Goal: Task Accomplishment & Management: Use online tool/utility

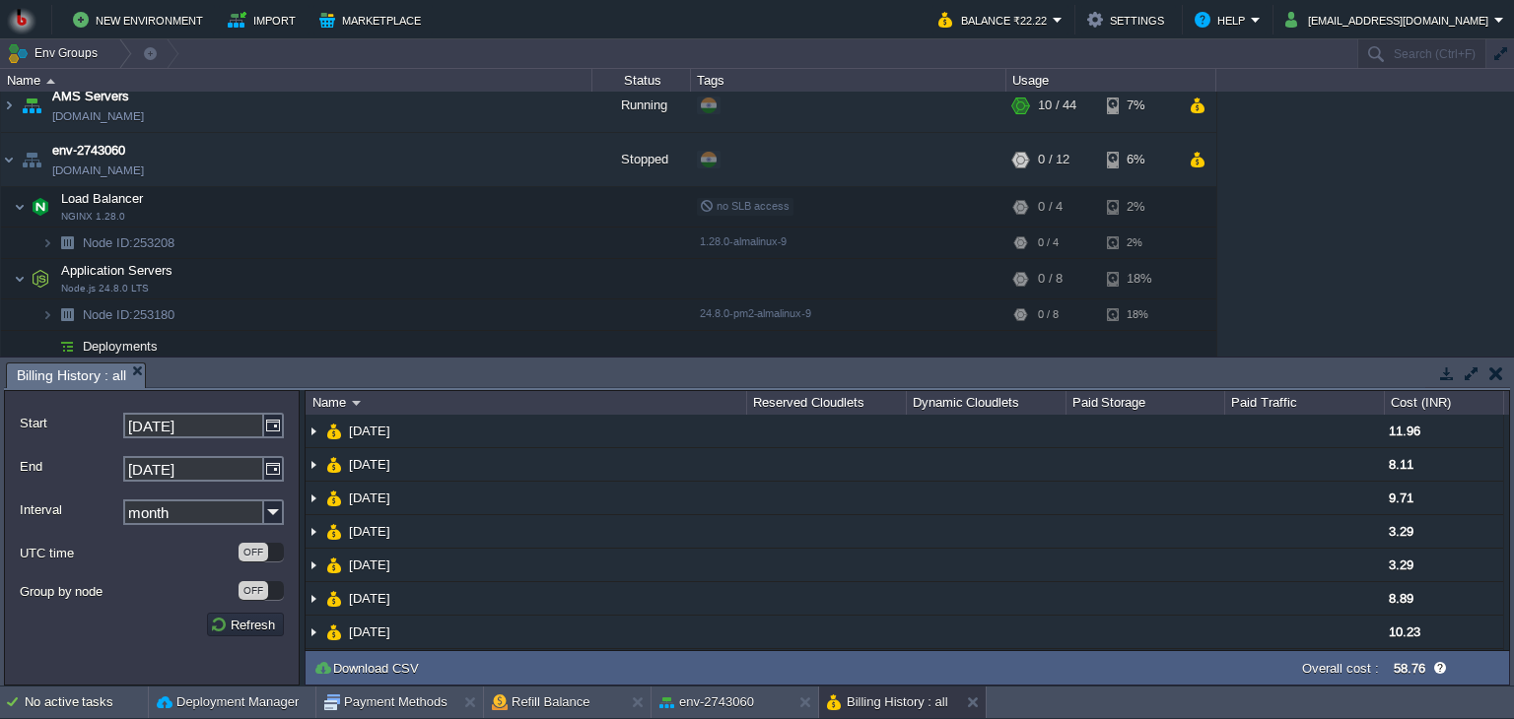
scroll to position [17, 0]
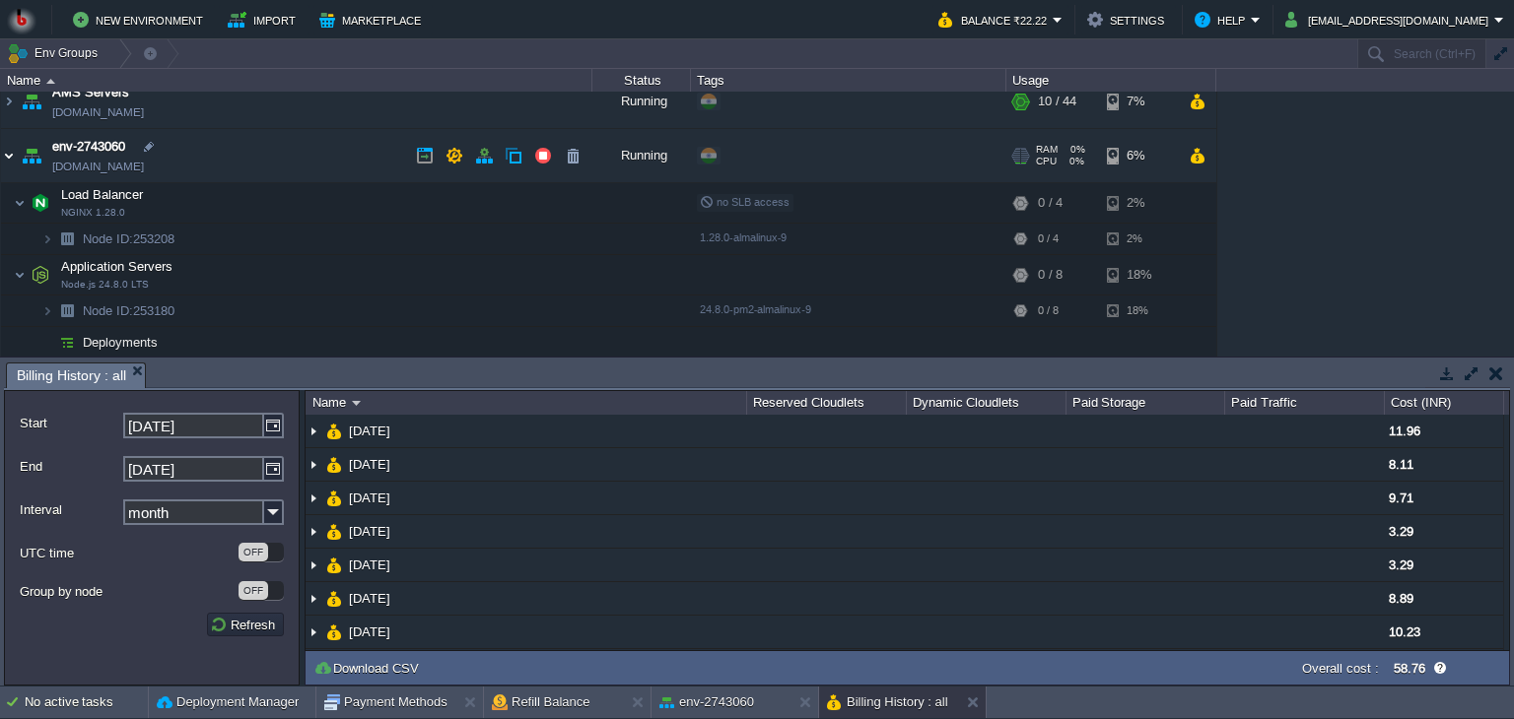
click at [11, 152] on img at bounding box center [9, 155] width 16 height 53
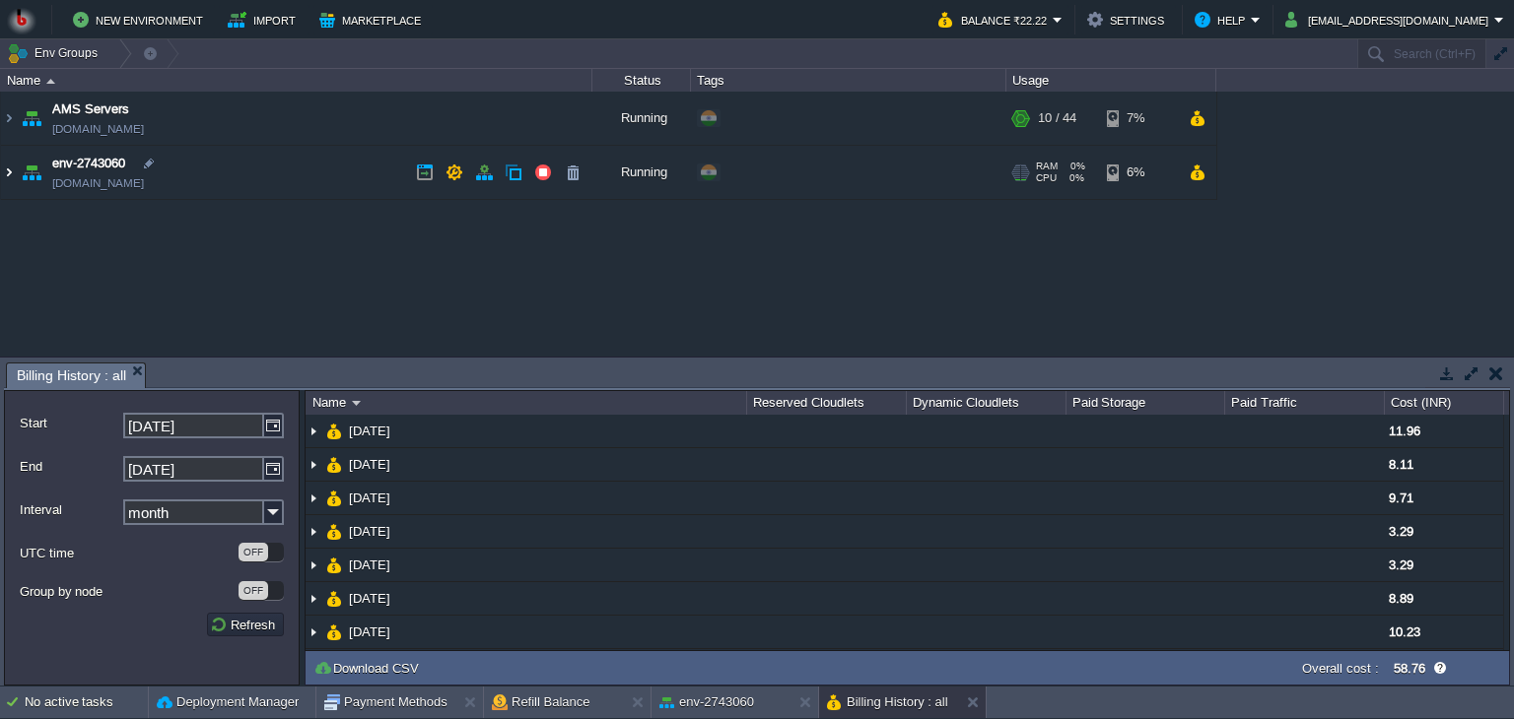
scroll to position [0, 0]
click at [8, 167] on img at bounding box center [9, 172] width 16 height 53
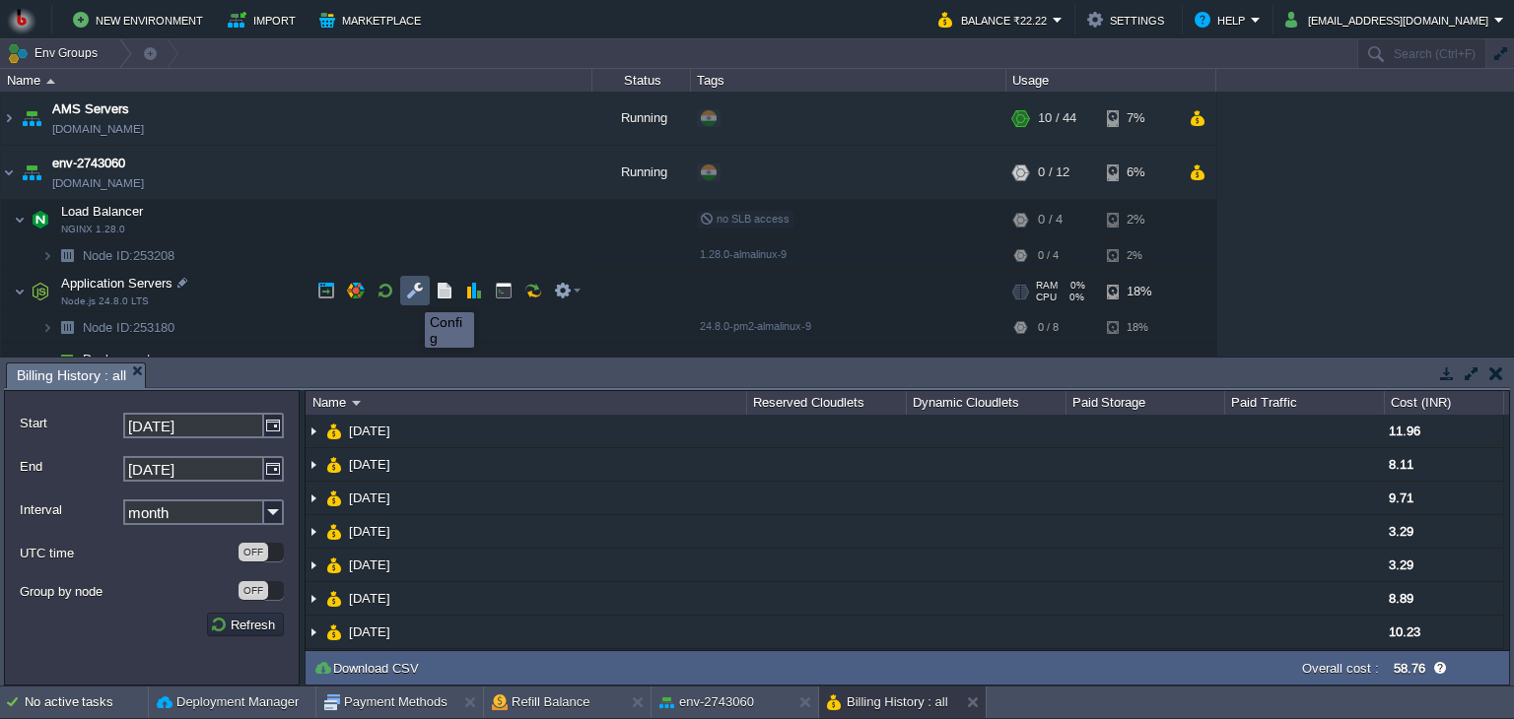
click at [410, 295] on button "button" at bounding box center [415, 291] width 18 height 18
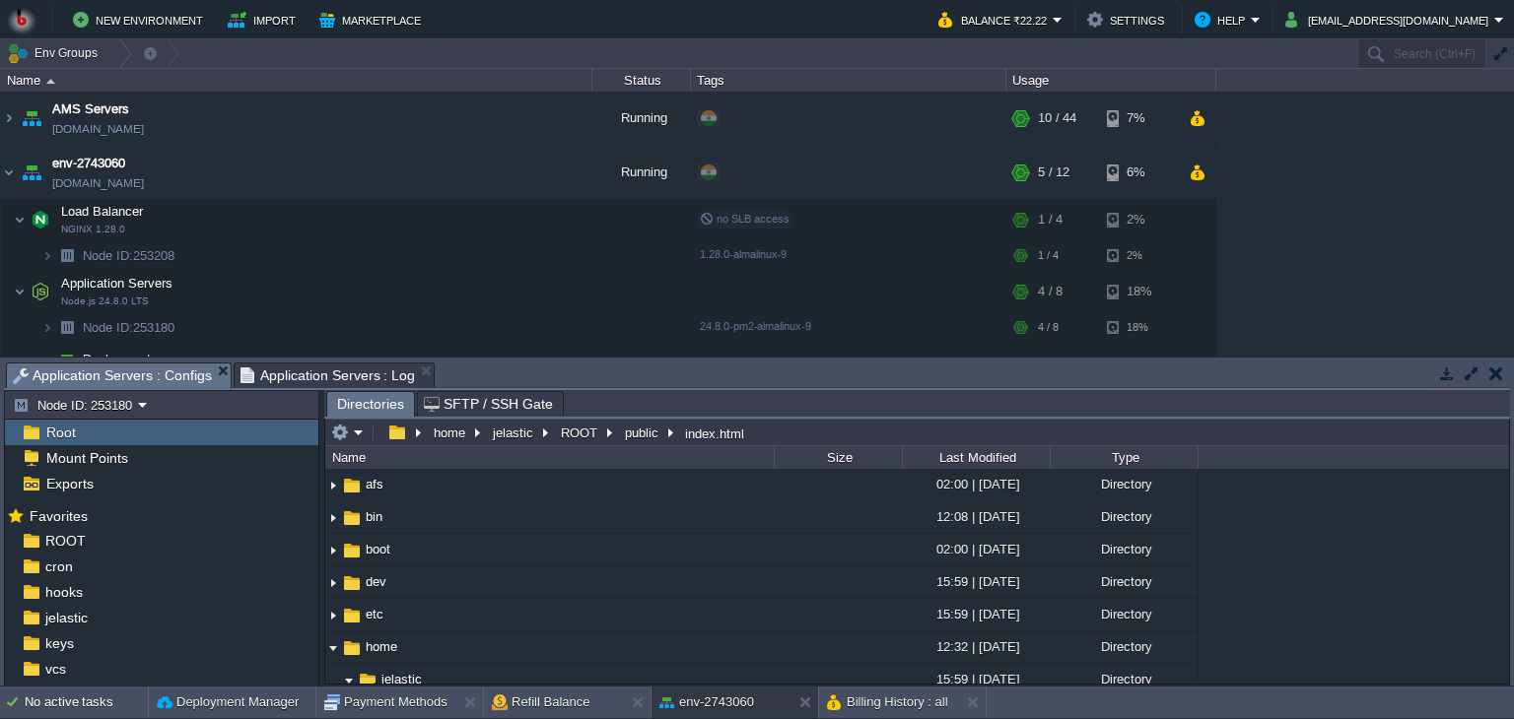
click at [1513, 539] on div "Tasks Activity Log Archive Git / SVN Payment Methods Refill Balance Application…" at bounding box center [757, 522] width 1514 height 328
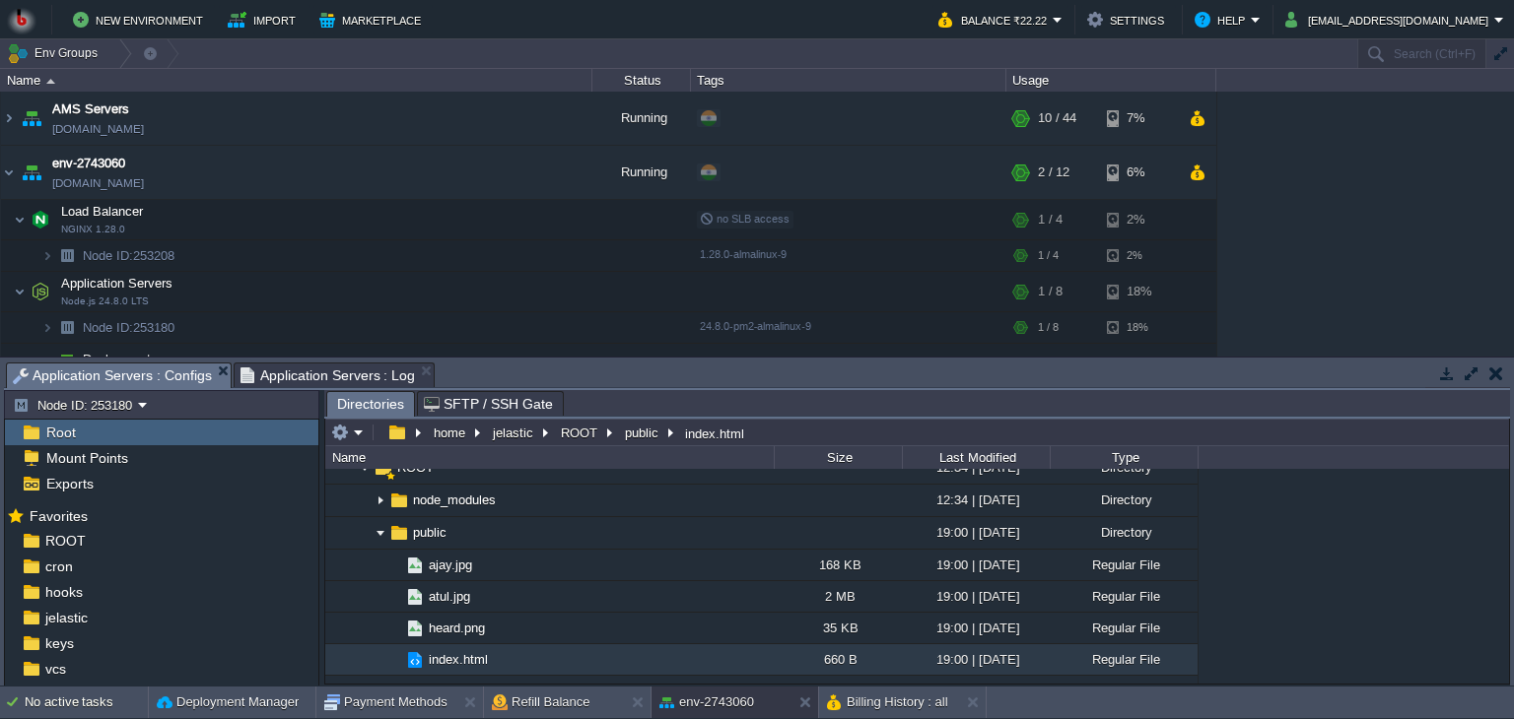
scroll to position [359, 0]
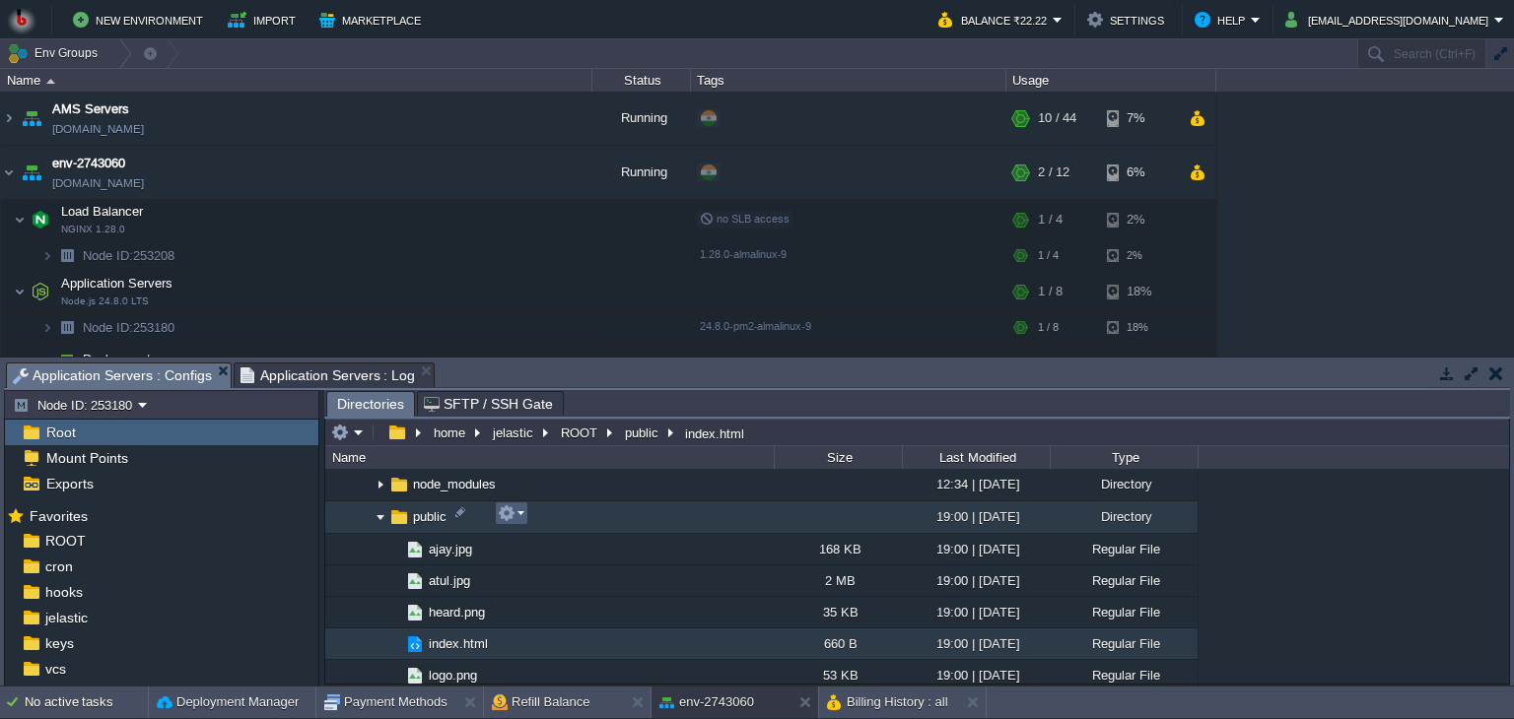
click at [520, 521] on em at bounding box center [511, 514] width 27 height 18
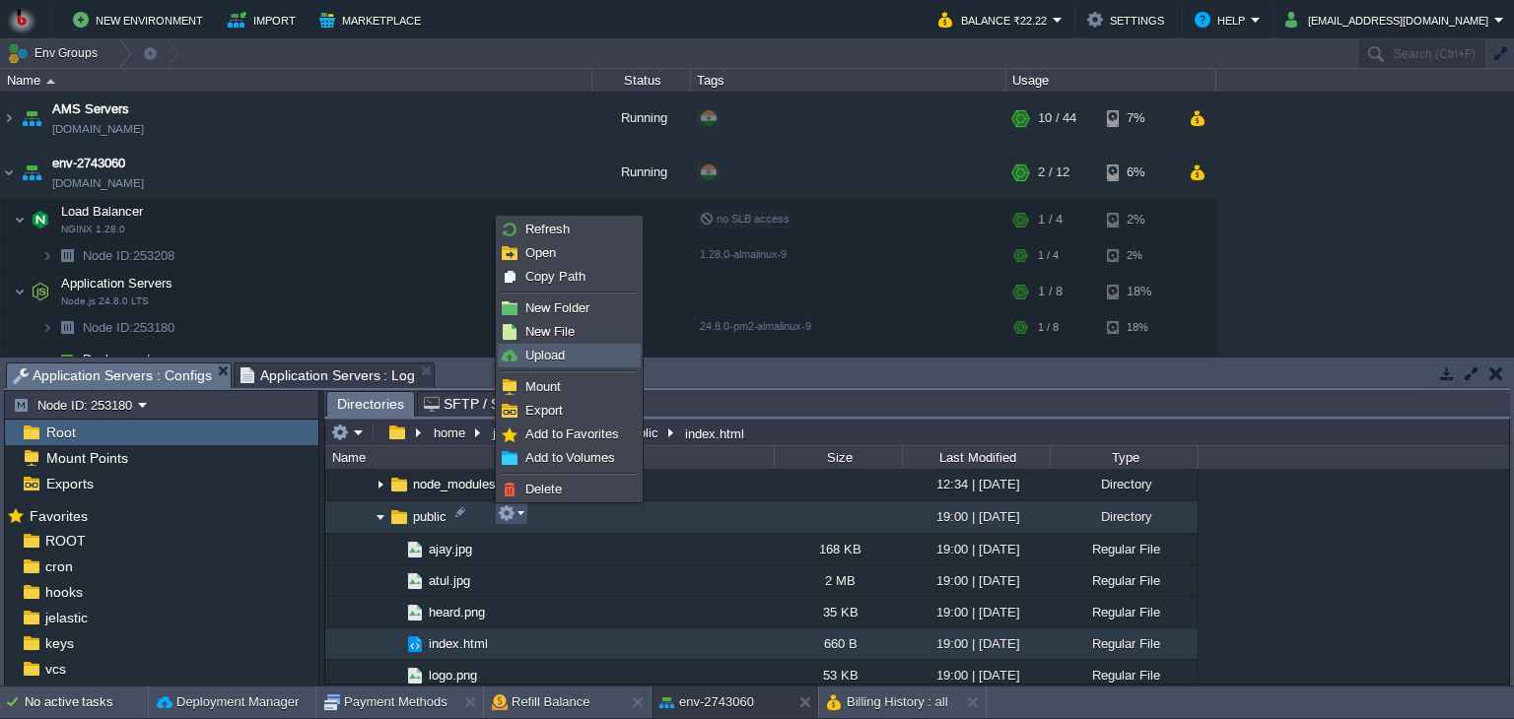
click at [554, 356] on span "Upload" at bounding box center [544, 355] width 39 height 15
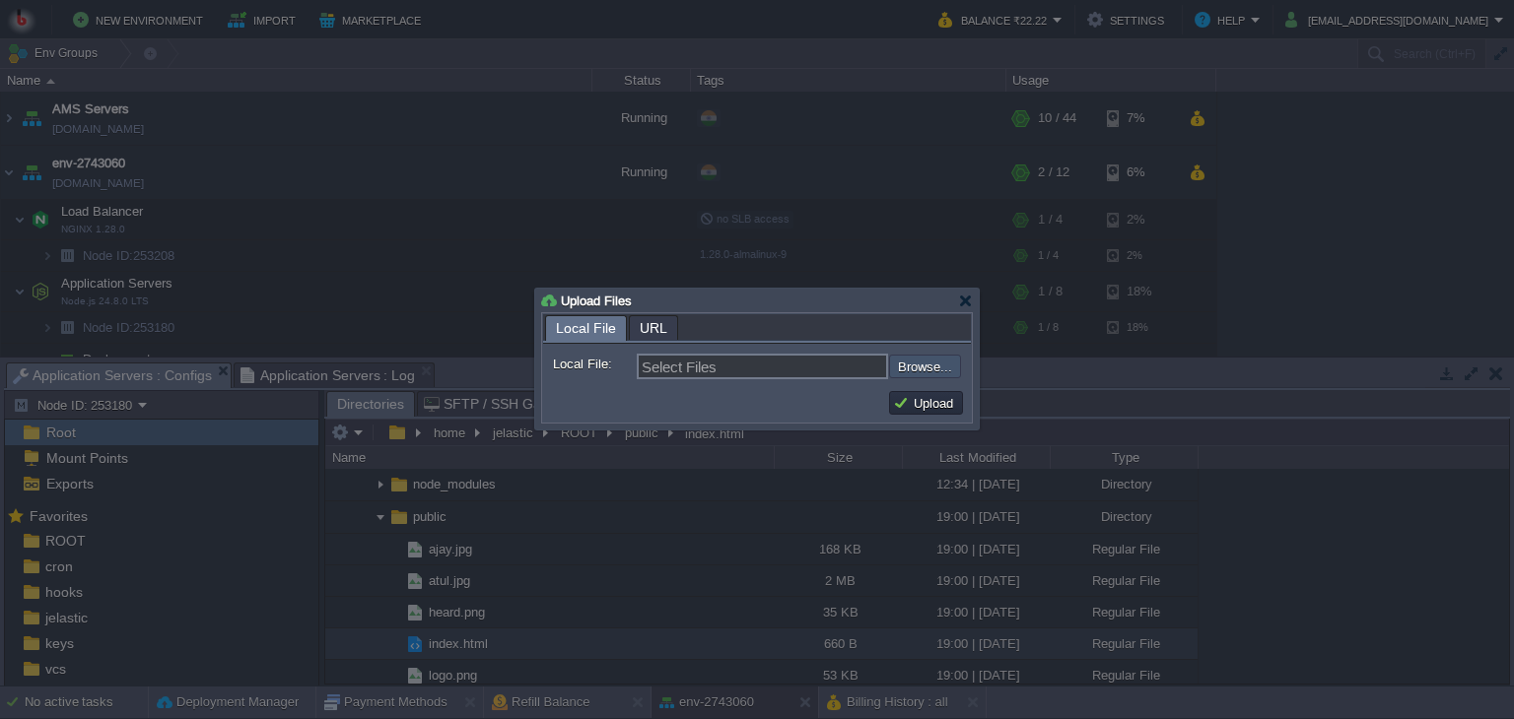
click at [903, 371] on input "file" at bounding box center [835, 367] width 249 height 24
click at [968, 301] on div at bounding box center [965, 301] width 15 height 15
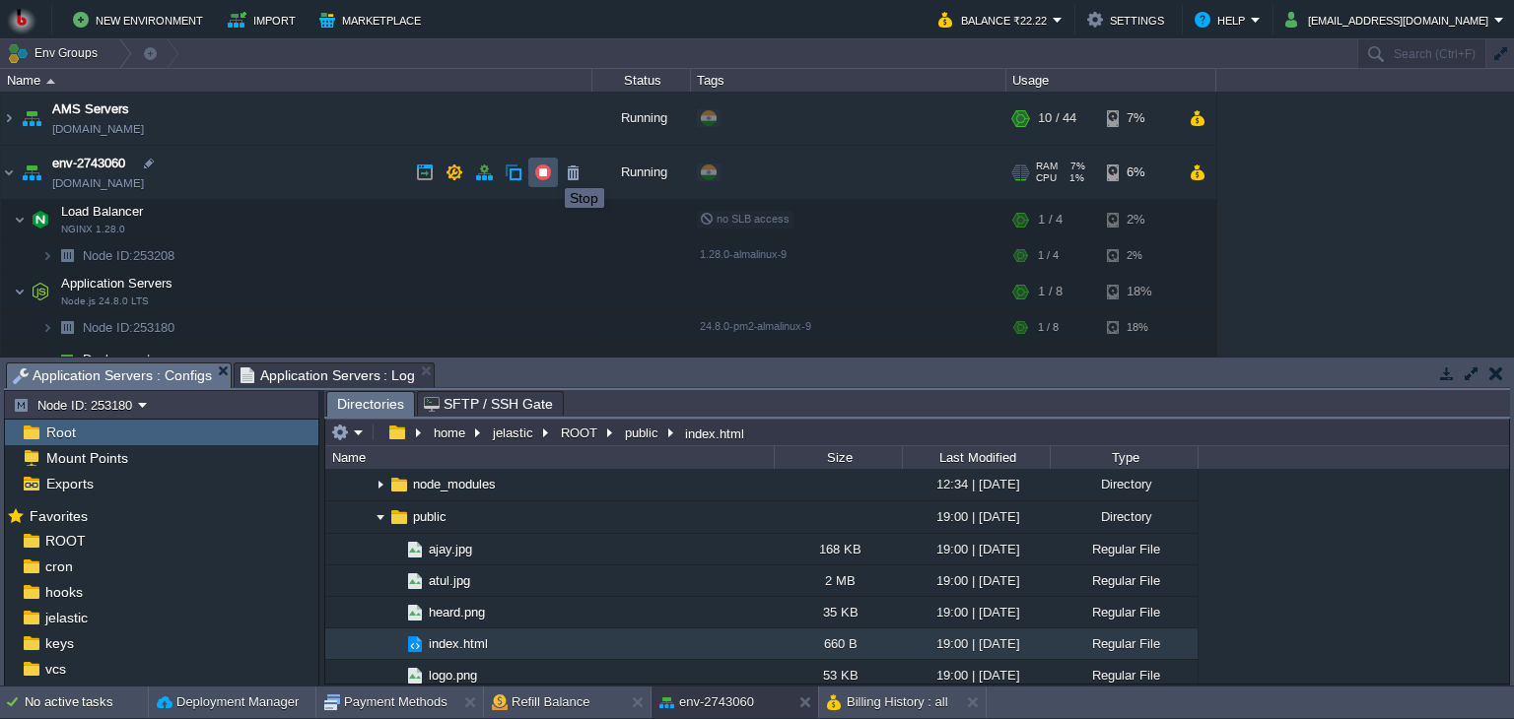
click at [548, 174] on button "button" at bounding box center [543, 173] width 18 height 18
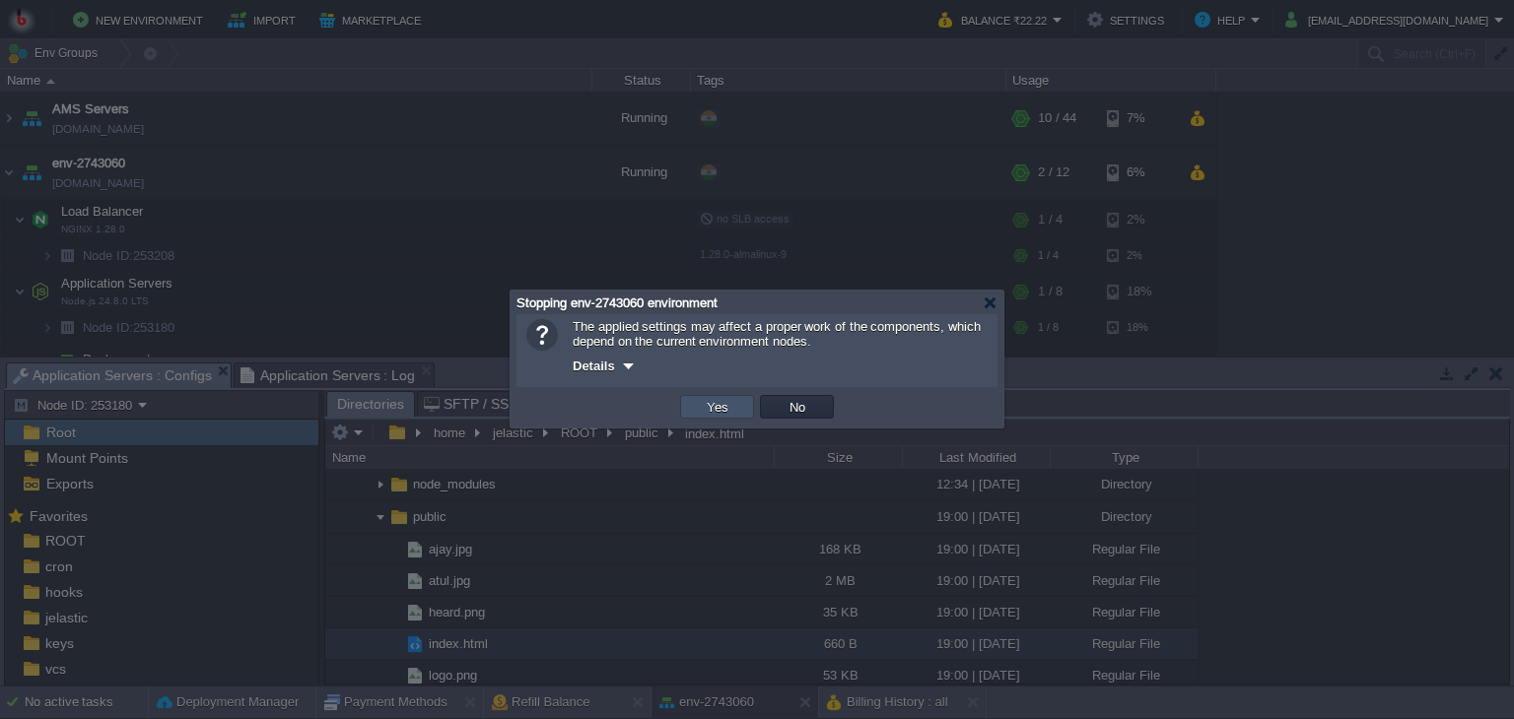
click at [722, 411] on button "Yes" at bounding box center [718, 407] width 34 height 18
